Goal: Find specific page/section: Find specific page/section

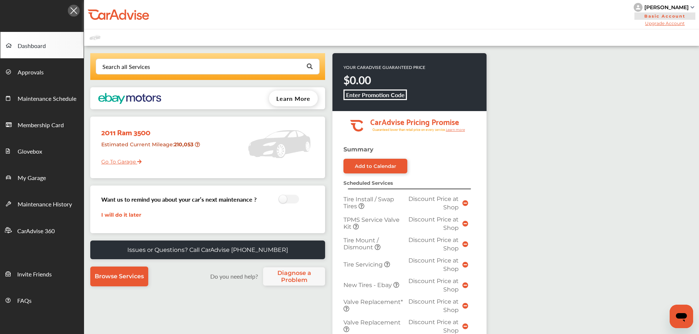
click at [119, 158] on link "Go To Garage" at bounding box center [119, 160] width 46 height 14
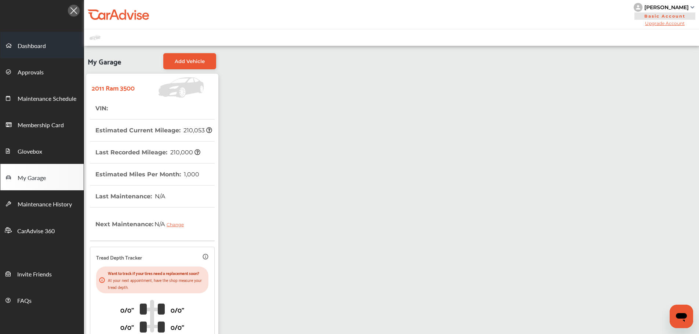
click at [30, 49] on span "Dashboard" at bounding box center [32, 46] width 28 height 10
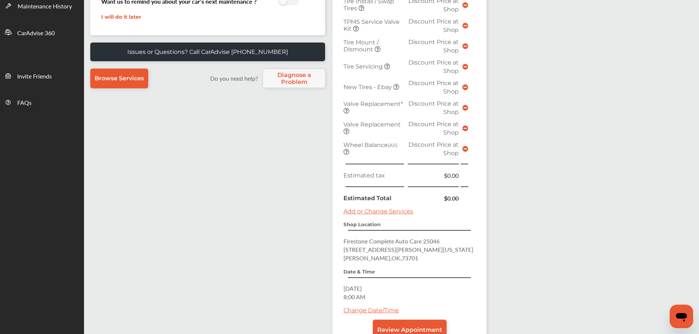
scroll to position [220, 0]
